Goal: Transaction & Acquisition: Download file/media

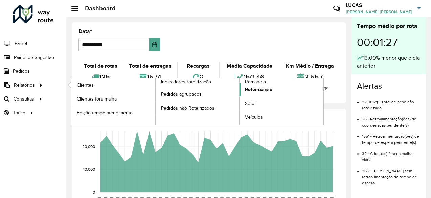
click at [257, 89] on span "Roteirização" at bounding box center [258, 89] width 27 height 7
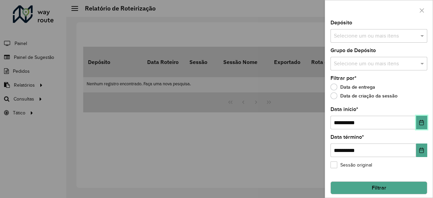
click at [422, 122] on icon "Choose Date" at bounding box center [422, 122] width 4 height 5
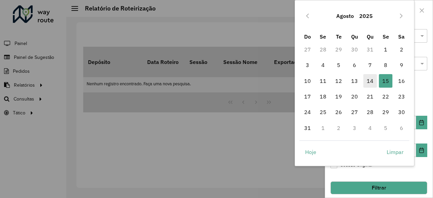
click at [369, 83] on span "14" at bounding box center [370, 81] width 14 height 14
type input "**********"
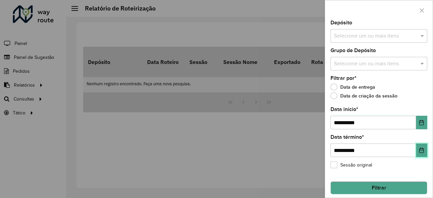
click at [416, 147] on button "Choose Date" at bounding box center [421, 150] width 11 height 14
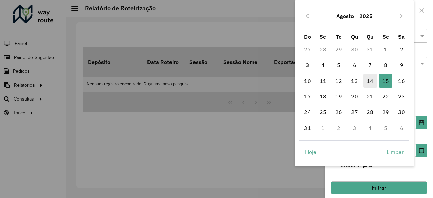
click at [372, 79] on span "14" at bounding box center [370, 81] width 14 height 14
type input "**********"
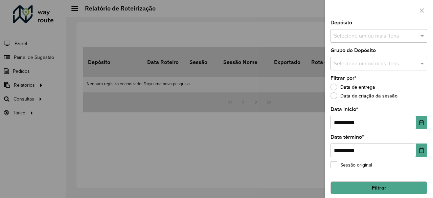
click at [394, 183] on button "Filtrar" at bounding box center [379, 187] width 97 height 13
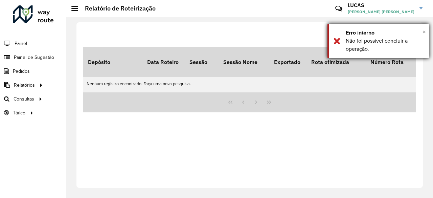
click at [424, 30] on span "×" at bounding box center [424, 31] width 3 height 7
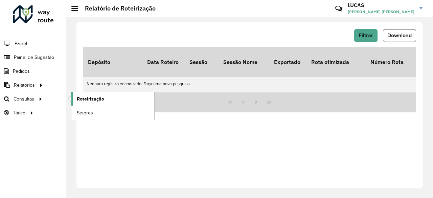
click at [101, 92] on link "Roteirização" at bounding box center [112, 99] width 83 height 14
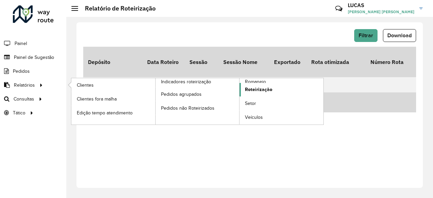
click at [258, 91] on span "Roteirização" at bounding box center [258, 89] width 27 height 7
click at [254, 94] on link "Roteirização" at bounding box center [282, 90] width 84 height 14
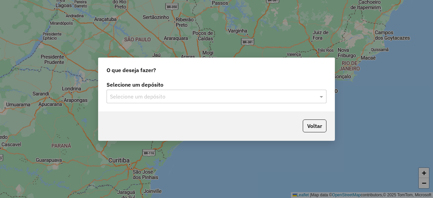
click at [133, 93] on input "text" at bounding box center [210, 97] width 200 height 8
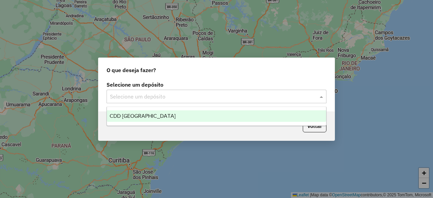
click at [135, 115] on span "CDD São Paulo" at bounding box center [143, 116] width 66 height 6
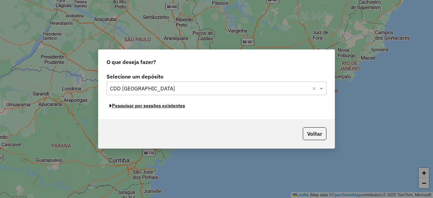
click at [144, 107] on button "Pesquisar por sessões existentes" at bounding box center [148, 106] width 82 height 10
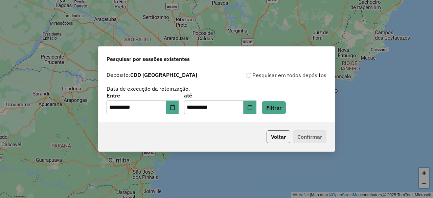
click at [276, 137] on button "Voltar" at bounding box center [279, 136] width 24 height 13
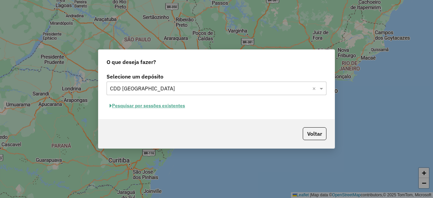
click at [75, 61] on div "O que deseja fazer? Selecione um depósito Selecione um depósito × CDD São Paulo…" at bounding box center [216, 99] width 433 height 198
click at [179, 36] on div "O que deseja fazer? Selecione um depósito Selecione um depósito × CDD São Paulo…" at bounding box center [216, 99] width 433 height 198
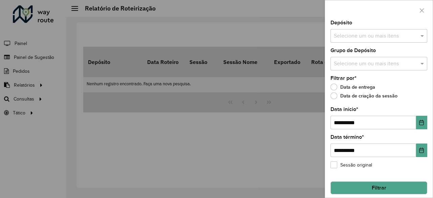
click at [352, 40] on div "Selecione um ou mais itens" at bounding box center [379, 36] width 97 height 14
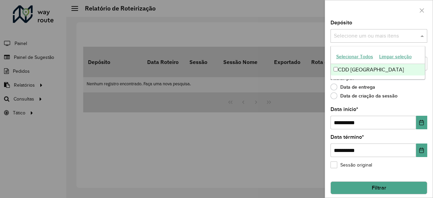
click at [352, 71] on div "CDD São Paulo" at bounding box center [378, 70] width 94 height 12
click at [399, 19] on div at bounding box center [379, 10] width 108 height 20
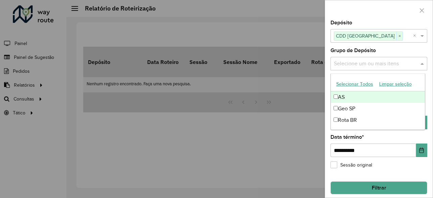
click at [387, 63] on input "text" at bounding box center [375, 64] width 87 height 8
click at [368, 80] on button "Selecionar Todos" at bounding box center [354, 84] width 43 height 10
click at [391, 51] on div "Grupo de Depósito Selecione um ou mais itens AS × Geo SP × Rota BR × ×" at bounding box center [379, 59] width 97 height 22
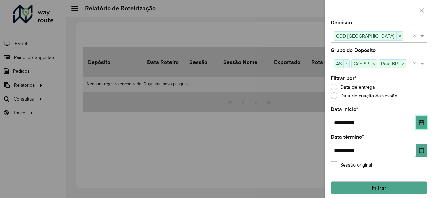
click at [417, 123] on button "Choose Date" at bounding box center [421, 123] width 11 height 14
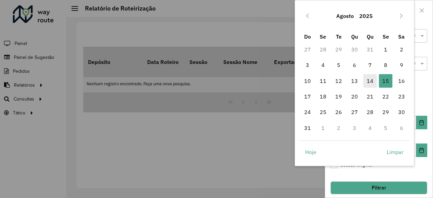
click at [374, 79] on span "14" at bounding box center [370, 81] width 14 height 14
type input "**********"
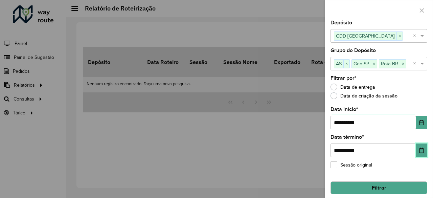
click at [419, 144] on button "Choose Date" at bounding box center [421, 150] width 11 height 14
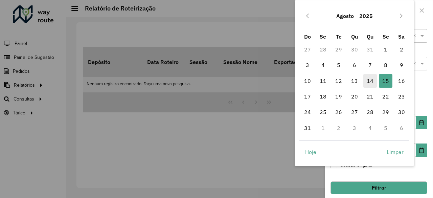
click at [370, 79] on span "14" at bounding box center [370, 81] width 14 height 14
type input "**********"
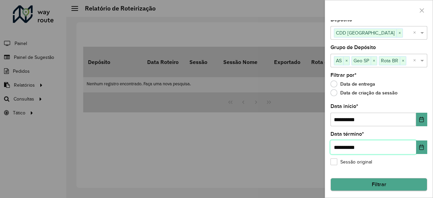
scroll to position [4, 0]
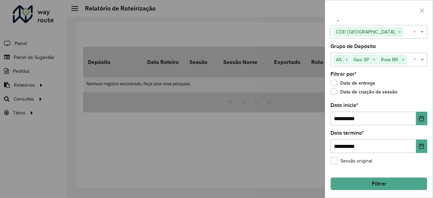
click at [379, 182] on button "Filtrar" at bounding box center [379, 183] width 97 height 13
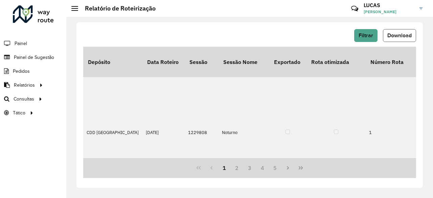
click at [403, 34] on span "Download" at bounding box center [399, 35] width 24 height 6
click at [363, 35] on span "Filtrar" at bounding box center [366, 35] width 15 height 6
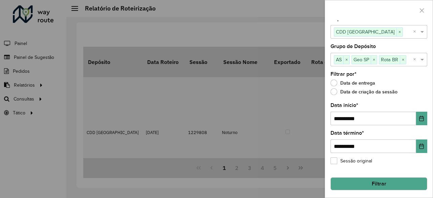
click at [337, 162] on label "Sessão original" at bounding box center [352, 160] width 42 height 7
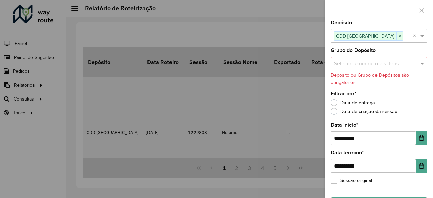
click at [412, 65] on input "text" at bounding box center [375, 64] width 87 height 8
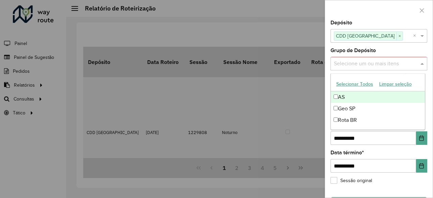
click at [357, 85] on button "Selecionar Todos" at bounding box center [354, 84] width 43 height 10
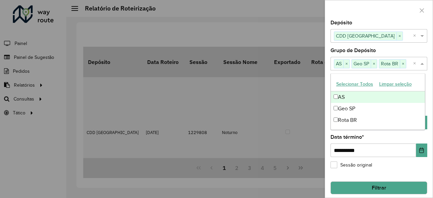
click at [402, 51] on div "Grupo de Depósito Selecione um ou mais itens AS × Geo SP × Rota BR × ×" at bounding box center [379, 59] width 97 height 22
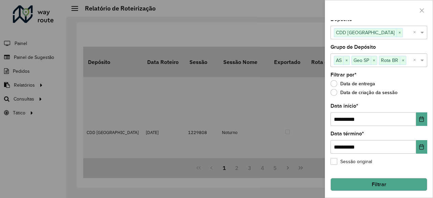
scroll to position [4, 0]
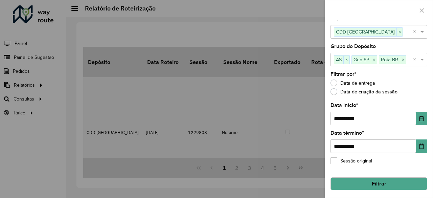
click at [363, 160] on label "Sessão original" at bounding box center [352, 160] width 42 height 7
click at [369, 185] on button "Filtrar" at bounding box center [379, 183] width 97 height 13
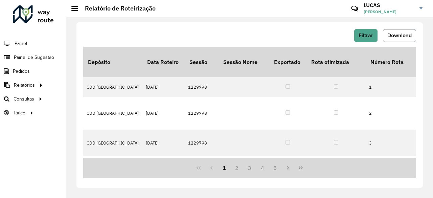
click at [398, 34] on span "Download" at bounding box center [399, 35] width 24 height 6
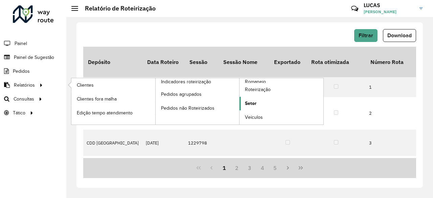
click at [260, 105] on link "Setor" at bounding box center [282, 104] width 84 height 14
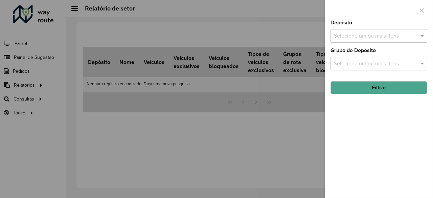
click at [47, 69] on div at bounding box center [216, 99] width 433 height 198
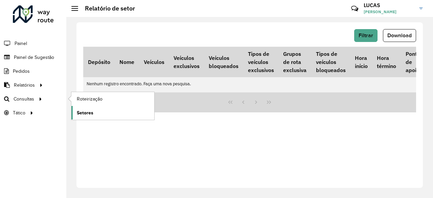
click at [87, 111] on span "Setores" at bounding box center [85, 112] width 17 height 7
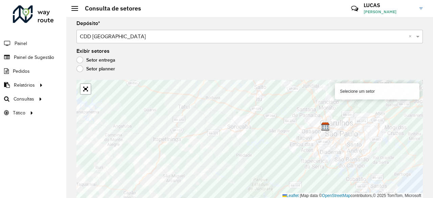
scroll to position [2, 0]
click at [346, 38] on input "text" at bounding box center [243, 36] width 326 height 8
click at [285, 59] on div "Setor entrega" at bounding box center [249, 61] width 347 height 8
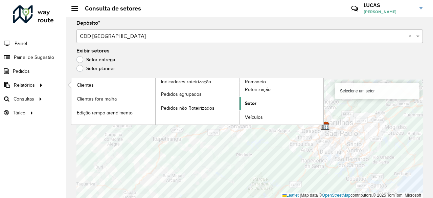
click at [268, 101] on link "Setor" at bounding box center [282, 104] width 84 height 14
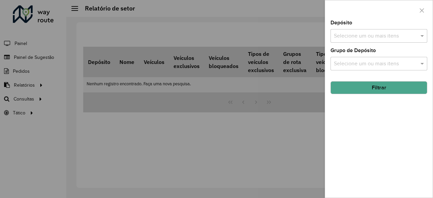
click at [379, 38] on input "text" at bounding box center [375, 36] width 87 height 8
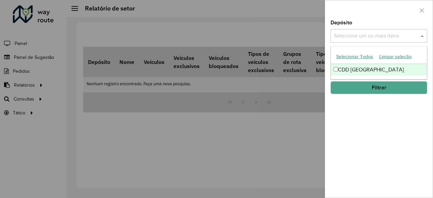
click at [365, 65] on div "CDD [GEOGRAPHIC_DATA]" at bounding box center [379, 70] width 96 height 12
click at [382, 115] on div "Depósito Selecione um ou mais itens CDD São Paulo × × Grupo de Depósito Selecio…" at bounding box center [379, 108] width 108 height 177
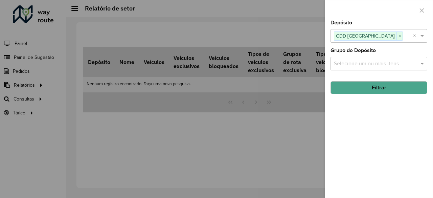
click at [380, 65] on input "text" at bounding box center [375, 64] width 87 height 8
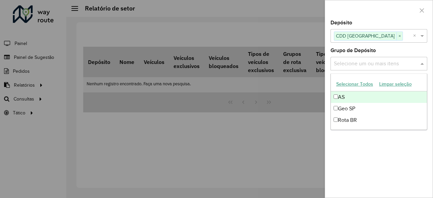
click at [353, 87] on button "Selecionar Todos" at bounding box center [354, 84] width 43 height 10
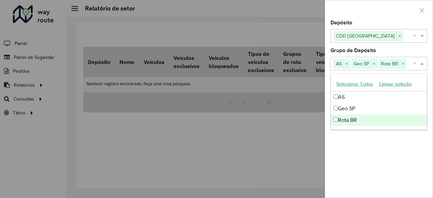
click at [411, 182] on div "Depósito Selecione um ou mais itens CDD São Paulo × × Grupo de Depósito Selecio…" at bounding box center [379, 108] width 108 height 177
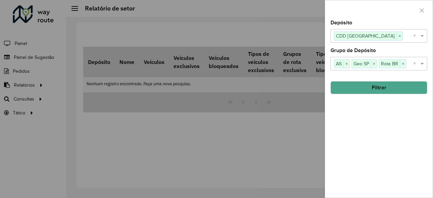
click at [388, 90] on button "Filtrar" at bounding box center [379, 87] width 97 height 13
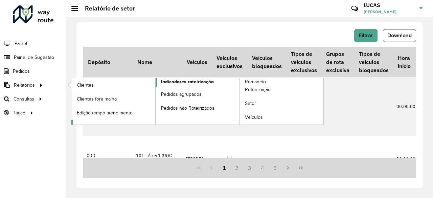
click at [195, 83] on span "Indicadores roteirização" at bounding box center [187, 81] width 53 height 7
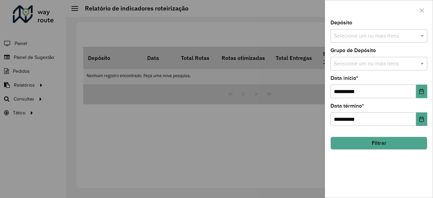
click at [272, 88] on div at bounding box center [216, 99] width 433 height 198
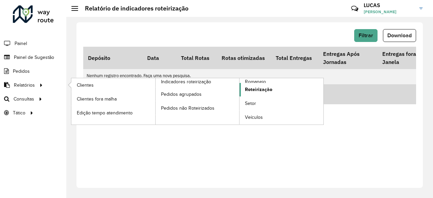
click at [269, 86] on span "Roteirização" at bounding box center [258, 89] width 27 height 7
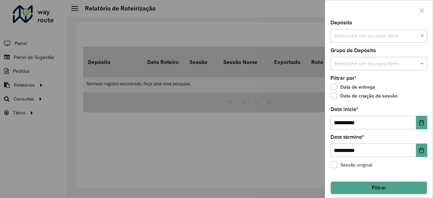
click at [353, 35] on input "text" at bounding box center [375, 36] width 87 height 8
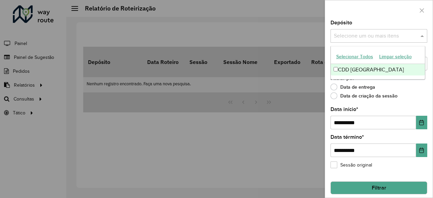
click at [355, 59] on button "Selecionar Todos" at bounding box center [354, 56] width 43 height 10
click at [409, 92] on div "Filtrar por * Data de entrega Data de criação da sessão" at bounding box center [379, 89] width 97 height 26
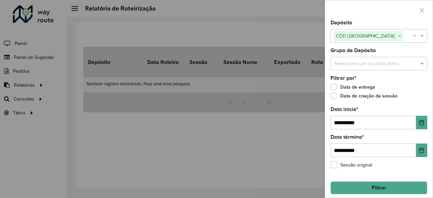
scroll to position [4, 0]
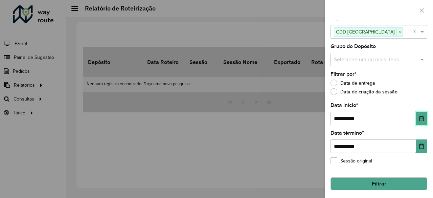
click at [418, 123] on button "Choose Date" at bounding box center [421, 119] width 11 height 14
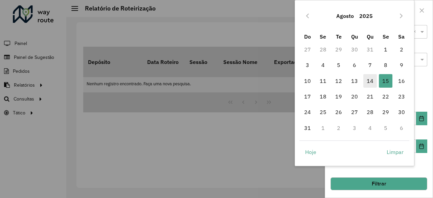
click at [371, 77] on span "14" at bounding box center [370, 81] width 14 height 14
type input "**********"
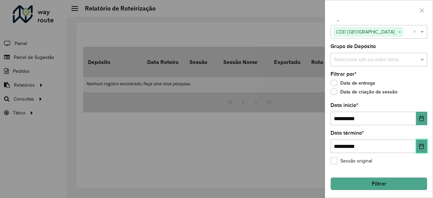
click at [417, 147] on button "Choose Date" at bounding box center [421, 146] width 11 height 14
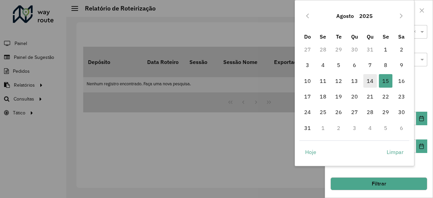
click at [369, 79] on span "14" at bounding box center [370, 81] width 14 height 14
type input "**********"
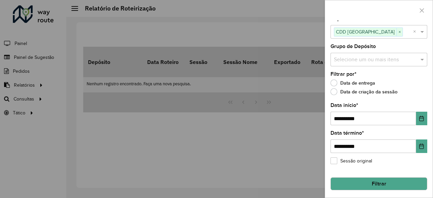
click at [419, 90] on div "Data de criação da sessão" at bounding box center [379, 93] width 97 height 8
click at [398, 178] on button "Filtrar" at bounding box center [379, 183] width 97 height 13
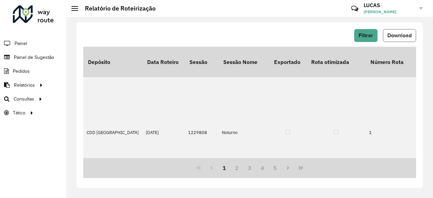
click at [403, 37] on span "Download" at bounding box center [399, 35] width 24 height 6
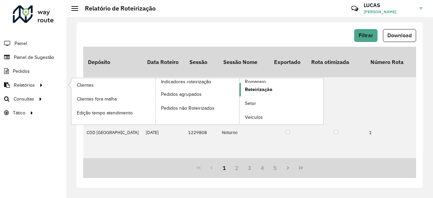
click at [253, 91] on span "Roteirização" at bounding box center [258, 89] width 27 height 7
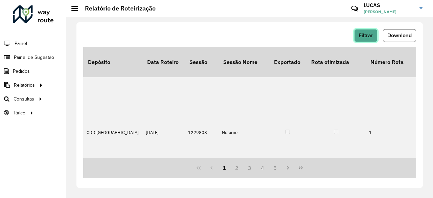
click at [359, 38] on button "Filtrar" at bounding box center [365, 35] width 23 height 13
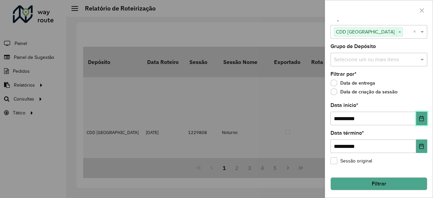
click at [416, 118] on button "Choose Date" at bounding box center [421, 119] width 11 height 14
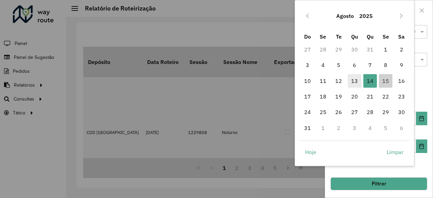
click at [357, 78] on span "13" at bounding box center [355, 81] width 14 height 14
type input "**********"
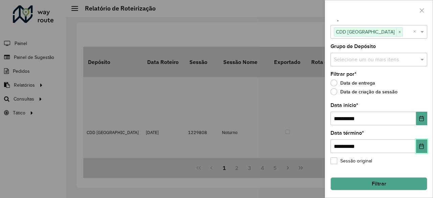
click at [421, 140] on button "Choose Date" at bounding box center [421, 146] width 11 height 14
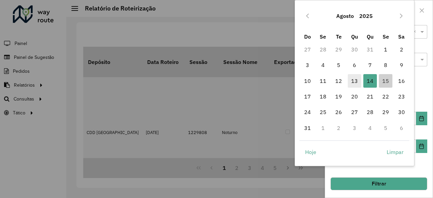
click at [358, 79] on span "13" at bounding box center [355, 81] width 14 height 14
type input "**********"
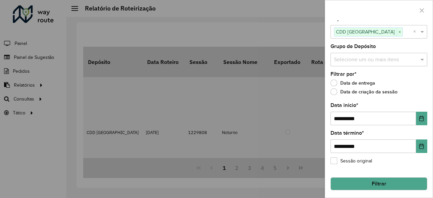
click at [391, 185] on button "Filtrar" at bounding box center [379, 183] width 97 height 13
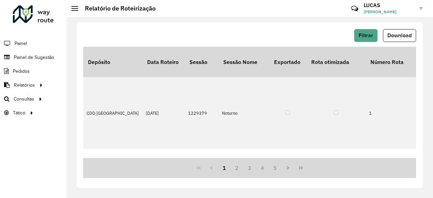
scroll to position [0, 2413]
click at [401, 31] on button "Download" at bounding box center [399, 35] width 33 height 13
click at [415, 7] on link "LUCAS LUCAS DA COSTA PINTO CAMACHO" at bounding box center [396, 9] width 64 height 18
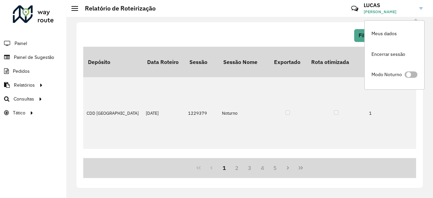
click at [414, 77] on span at bounding box center [411, 74] width 13 height 6
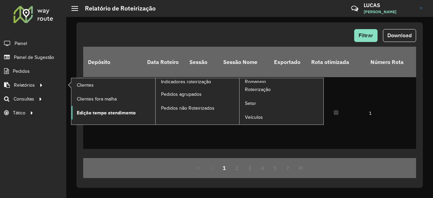
click at [92, 112] on span "Edição tempo atendimento" at bounding box center [106, 112] width 59 height 7
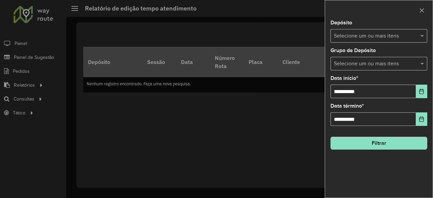
click at [186, 106] on div at bounding box center [216, 99] width 433 height 198
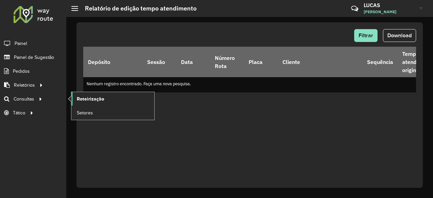
click at [88, 100] on span "Roteirização" at bounding box center [90, 98] width 27 height 7
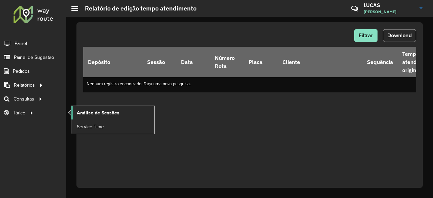
click at [96, 116] on link "Análise de Sessões" at bounding box center [112, 113] width 83 height 14
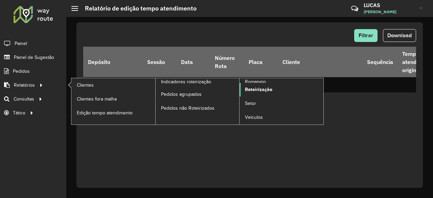
click at [265, 88] on span "Roteirização" at bounding box center [258, 89] width 27 height 7
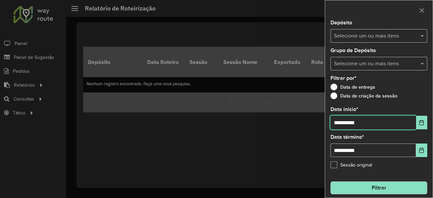
click at [342, 121] on input "**********" at bounding box center [374, 123] width 86 height 14
click at [416, 124] on button "Choose Date" at bounding box center [421, 123] width 11 height 14
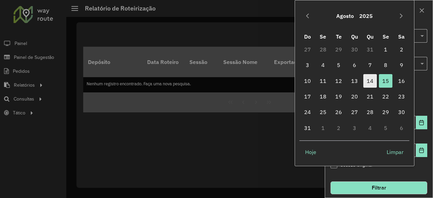
click at [372, 80] on span "14" at bounding box center [370, 81] width 14 height 14
type input "**********"
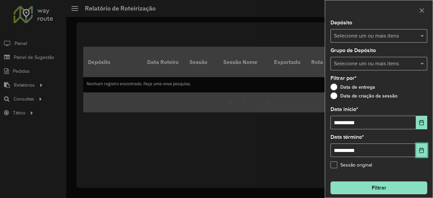
click at [423, 147] on button "Choose Date" at bounding box center [421, 150] width 11 height 14
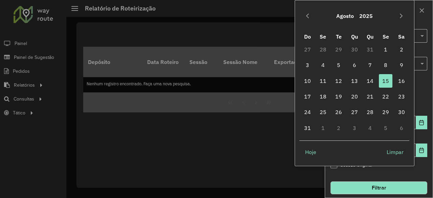
click at [362, 79] on td "14" at bounding box center [370, 81] width 16 height 16
click at [368, 80] on span "14" at bounding box center [370, 81] width 14 height 14
type input "**********"
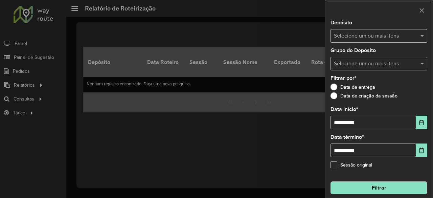
click at [386, 191] on button "Filtrar" at bounding box center [379, 187] width 97 height 13
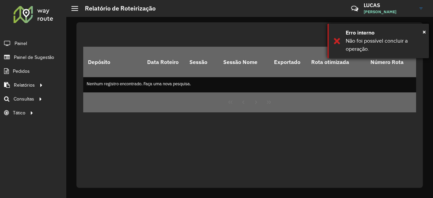
click at [421, 33] on div "Erro interno" at bounding box center [385, 33] width 78 height 8
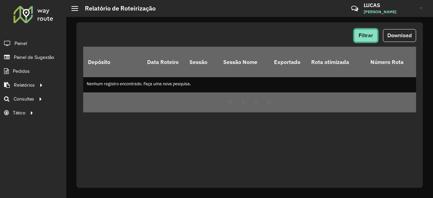
click at [371, 34] on span "Filtrar" at bounding box center [366, 35] width 15 height 6
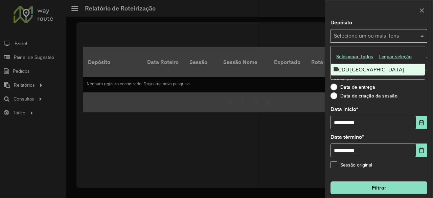
click at [377, 36] on input "text" at bounding box center [375, 36] width 87 height 8
click at [364, 65] on div "CDD [GEOGRAPHIC_DATA]" at bounding box center [378, 70] width 94 height 12
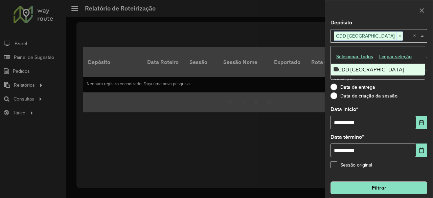
click at [388, 189] on button "Filtrar" at bounding box center [379, 187] width 97 height 13
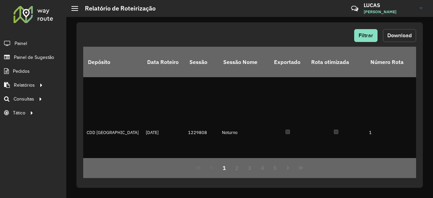
click at [392, 38] on span "Download" at bounding box center [399, 35] width 24 height 6
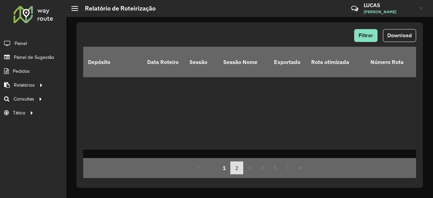
drag, startPoint x: 119, startPoint y: 158, endPoint x: 237, endPoint y: 161, distance: 118.5
click at [237, 161] on div "1 2 3 4 5" at bounding box center [249, 168] width 333 height 20
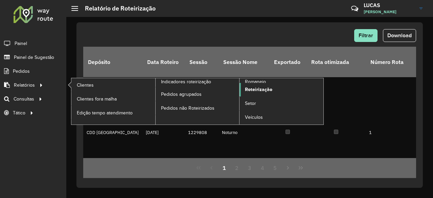
click at [262, 92] on span "Roteirização" at bounding box center [258, 89] width 27 height 7
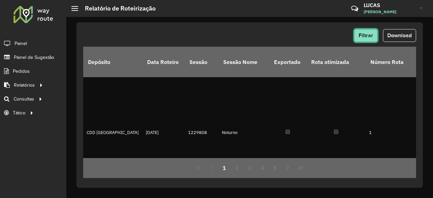
click at [368, 35] on span "Filtrar" at bounding box center [366, 35] width 15 height 6
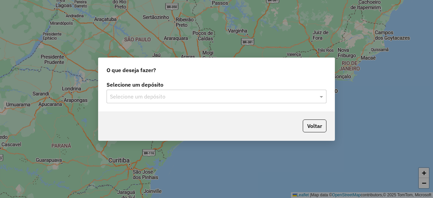
click at [161, 94] on input "text" at bounding box center [210, 97] width 200 height 8
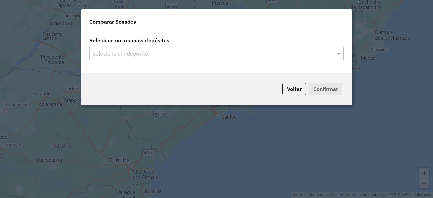
click at [155, 57] on input "text" at bounding box center [213, 54] width 244 height 8
click at [159, 51] on input "text" at bounding box center [213, 54] width 244 height 8
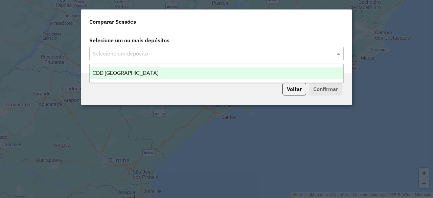
click at [168, 75] on div "CDD [GEOGRAPHIC_DATA]" at bounding box center [217, 73] width 254 height 12
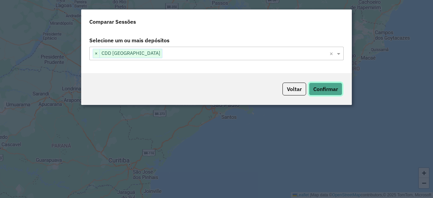
click at [332, 89] on button "Confirmar" at bounding box center [326, 89] width 34 height 13
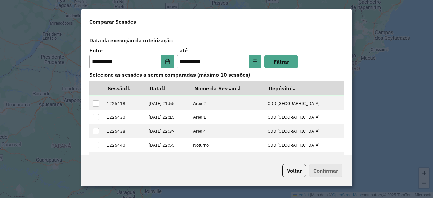
scroll to position [67, 0]
